Goal: Navigation & Orientation: Find specific page/section

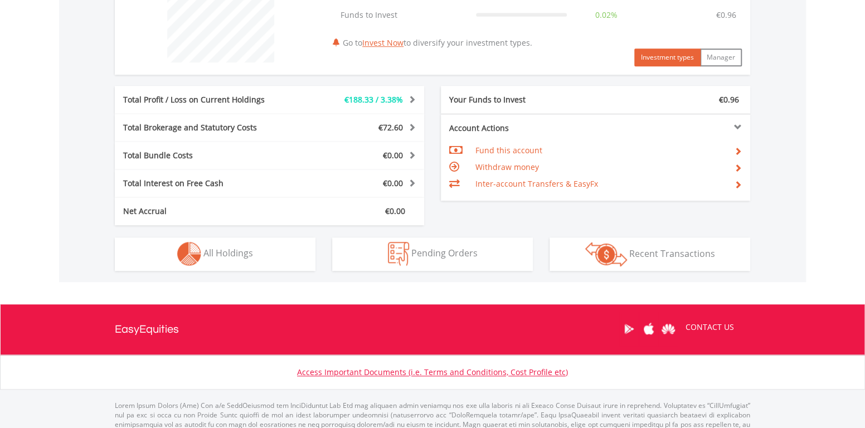
scroll to position [458, 0]
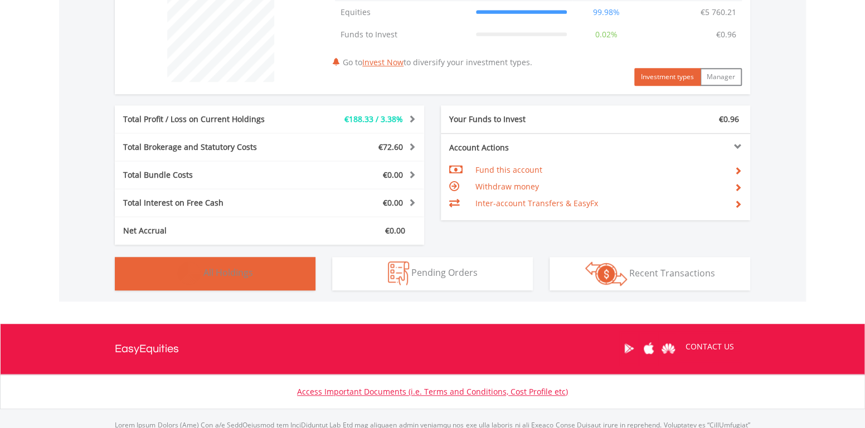
click at [281, 270] on button "Holdings All Holdings" at bounding box center [215, 273] width 201 height 33
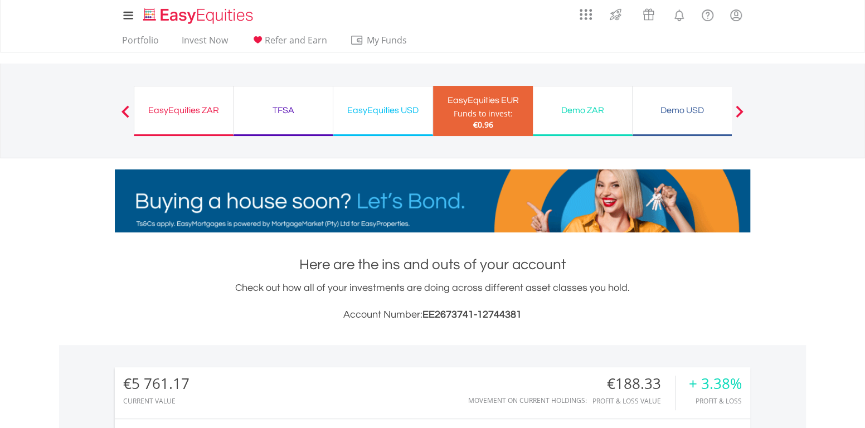
scroll to position [0, 0]
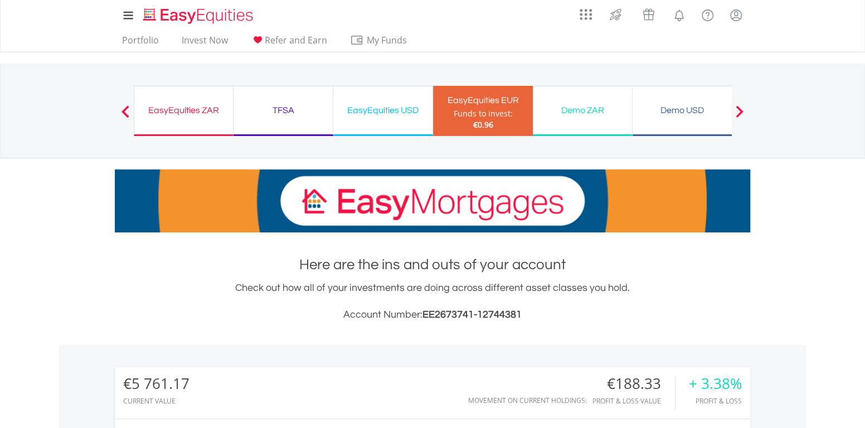
click at [200, 106] on div "EasyEquities ZAR" at bounding box center [183, 111] width 85 height 16
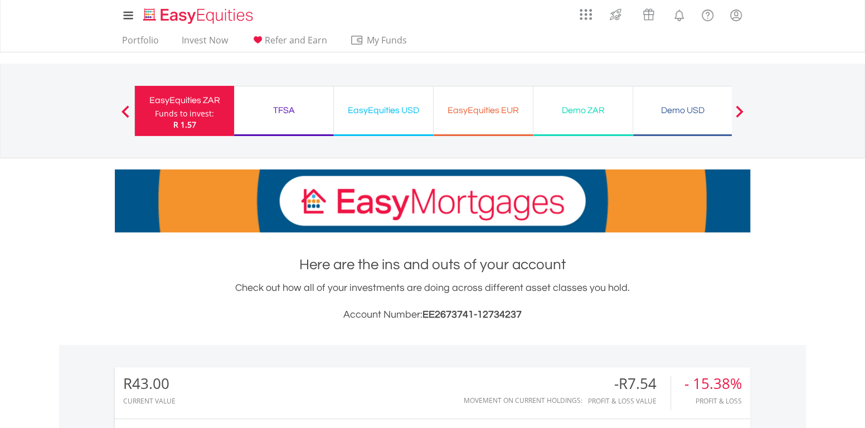
click at [280, 110] on div "TFSA" at bounding box center [284, 111] width 86 height 16
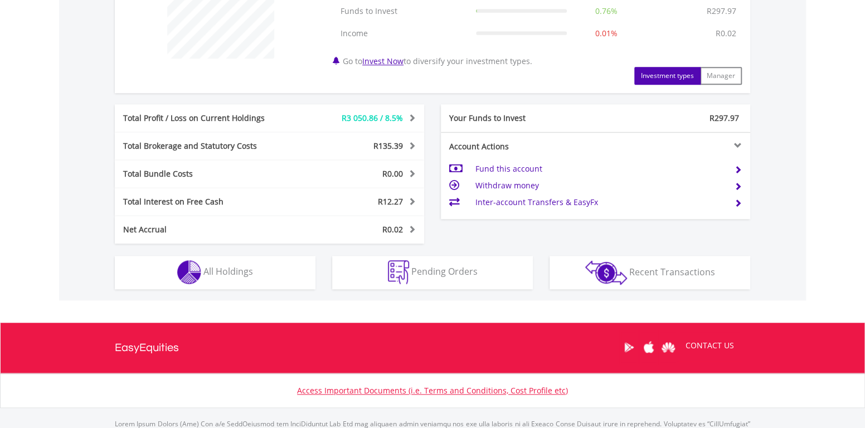
scroll to position [502, 0]
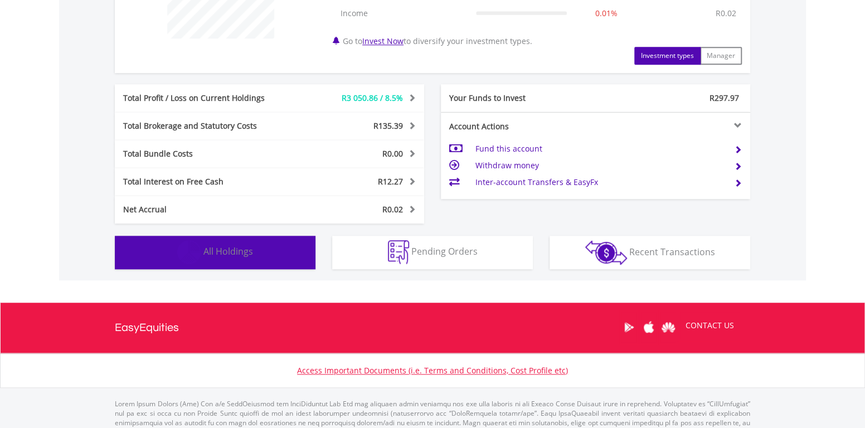
click at [251, 251] on span "All Holdings" at bounding box center [228, 251] width 50 height 12
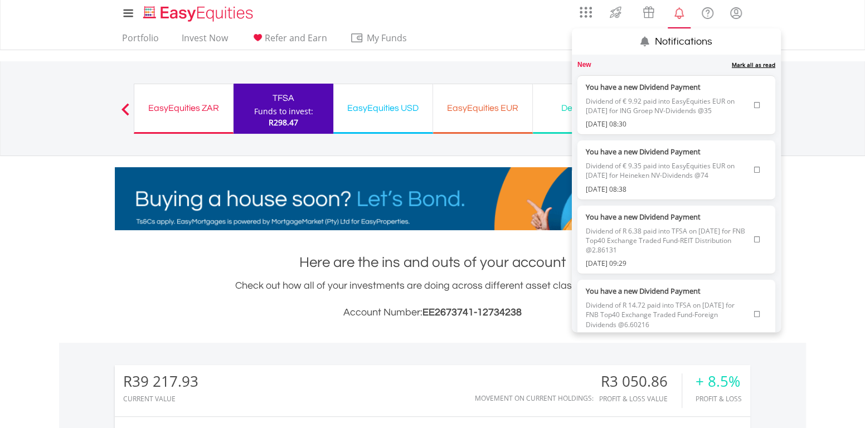
scroll to position [0, 0]
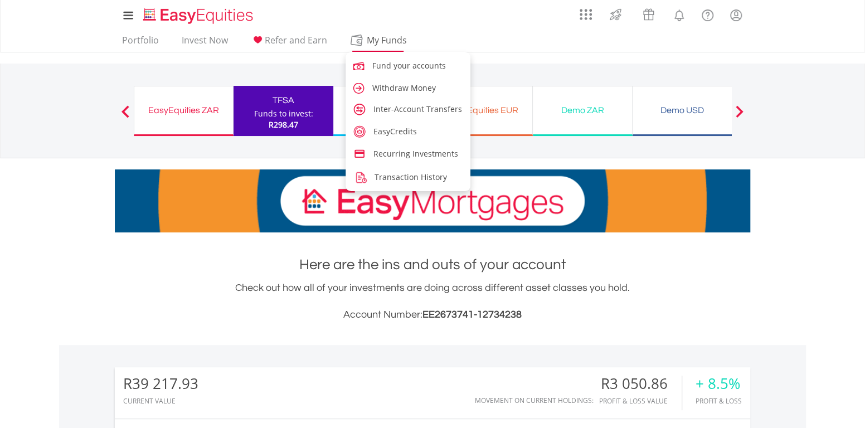
click at [382, 43] on span "My Funds" at bounding box center [386, 40] width 73 height 14
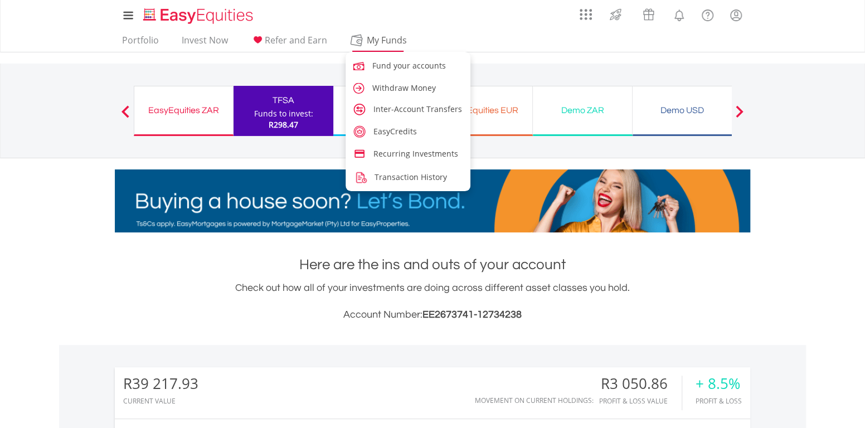
click at [388, 45] on span "My Funds" at bounding box center [386, 40] width 73 height 14
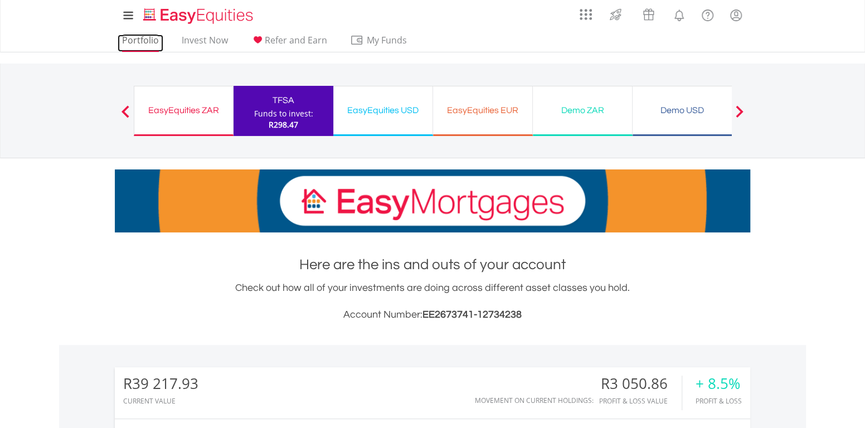
click at [130, 40] on link "Portfolio" at bounding box center [141, 43] width 46 height 17
